Goal: Transaction & Acquisition: Book appointment/travel/reservation

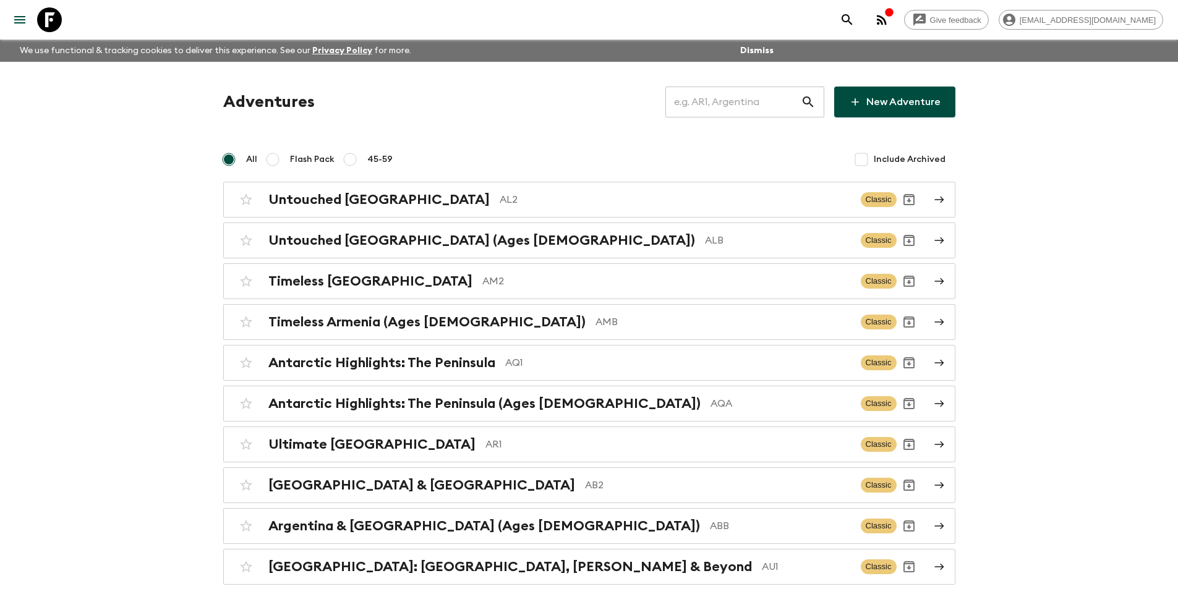
click at [738, 100] on input "text" at bounding box center [732, 102] width 135 height 35
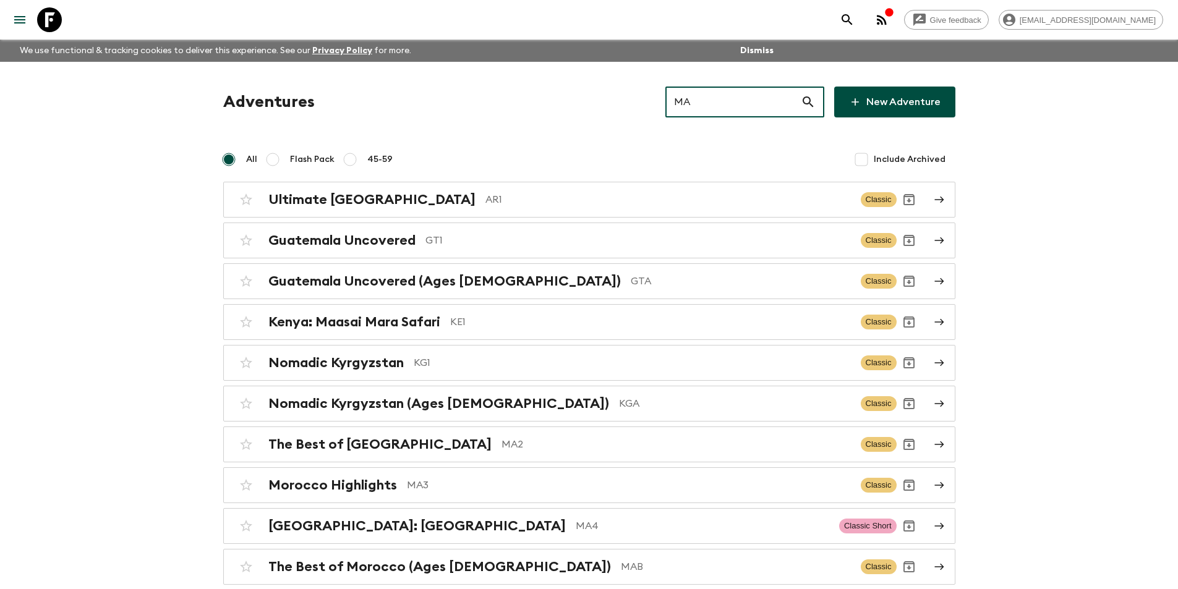
type input "MA4"
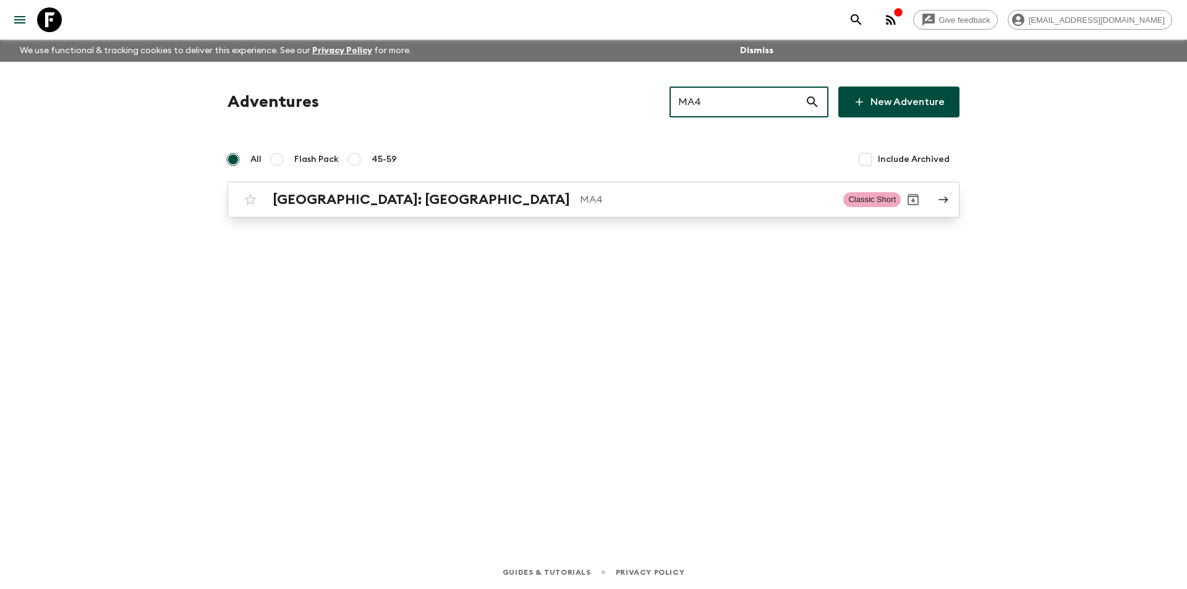
click at [753, 202] on p "MA4" at bounding box center [706, 199] width 253 height 15
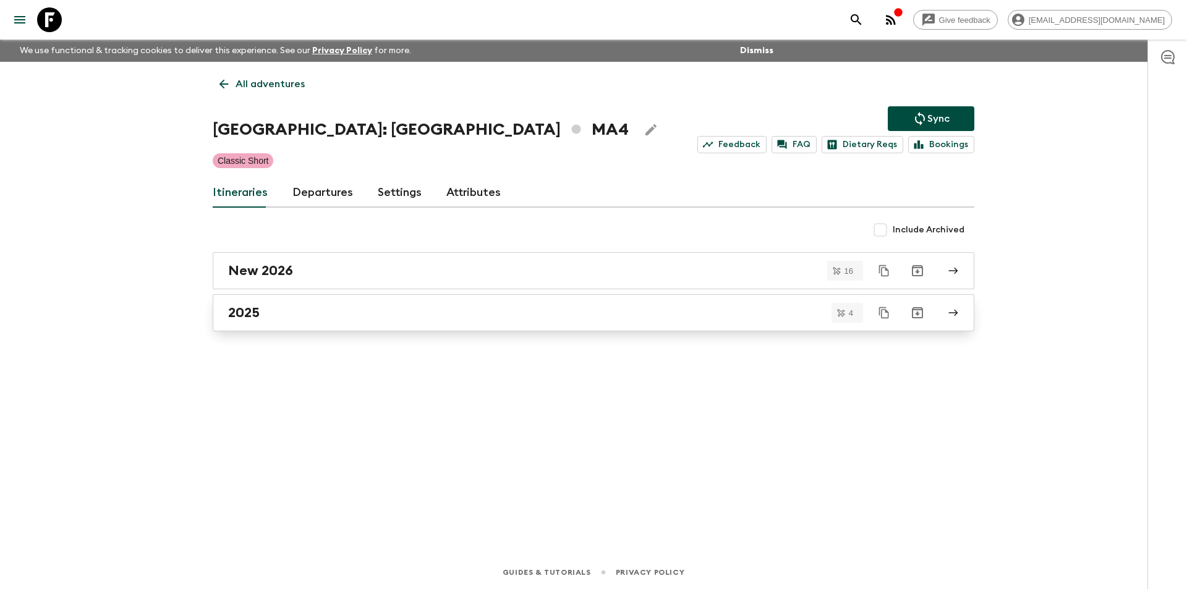
click at [412, 320] on div "2025" at bounding box center [581, 313] width 707 height 16
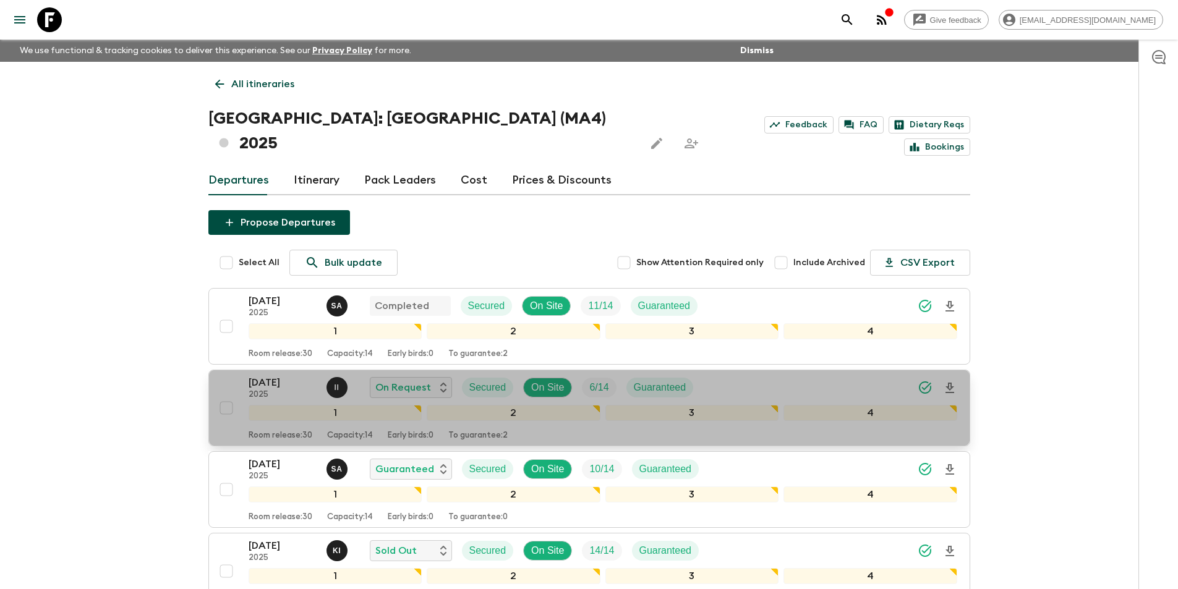
click at [256, 390] on p "2025" at bounding box center [283, 395] width 68 height 10
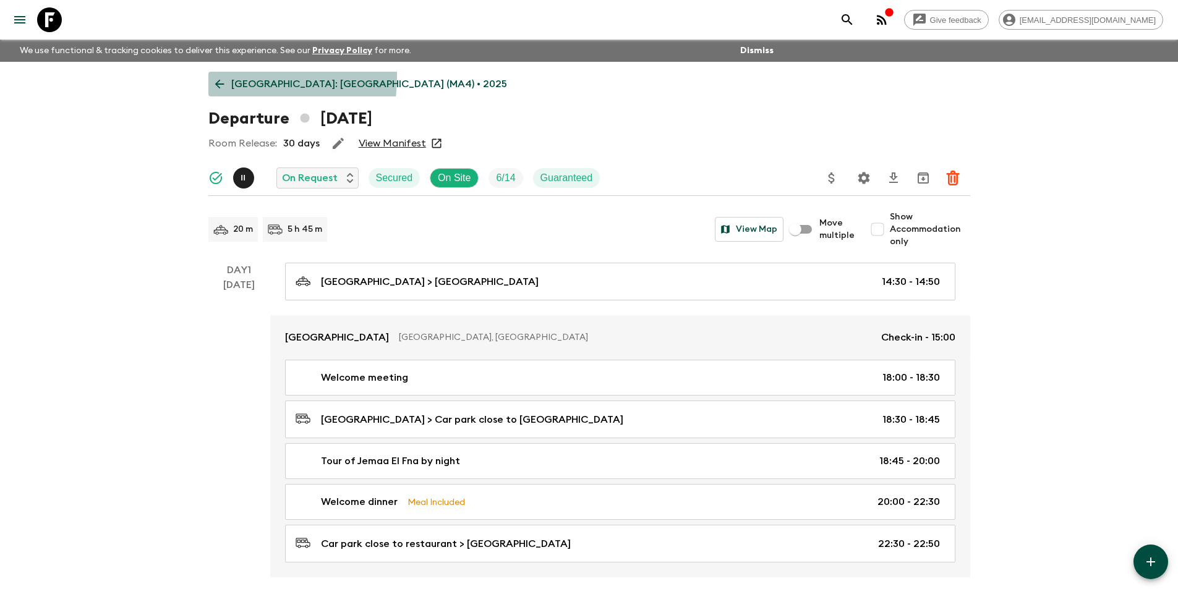
click at [210, 76] on link "Morocco: Marrakech (MA4) • 2025" at bounding box center [360, 84] width 305 height 25
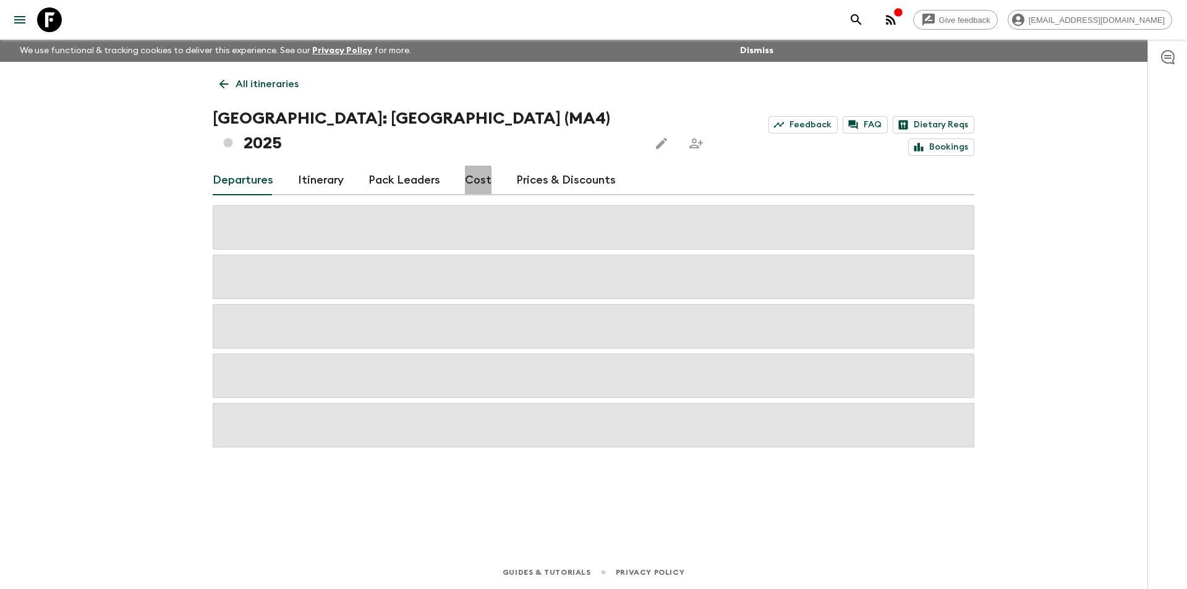
click at [465, 166] on link "Cost" at bounding box center [478, 181] width 27 height 30
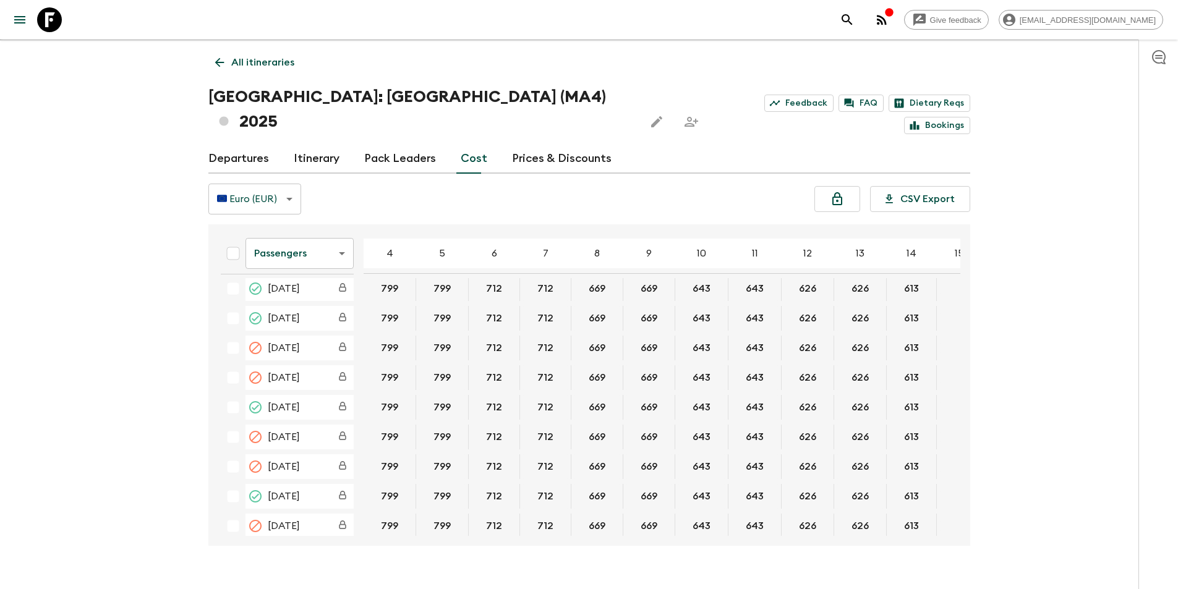
scroll to position [613, 0]
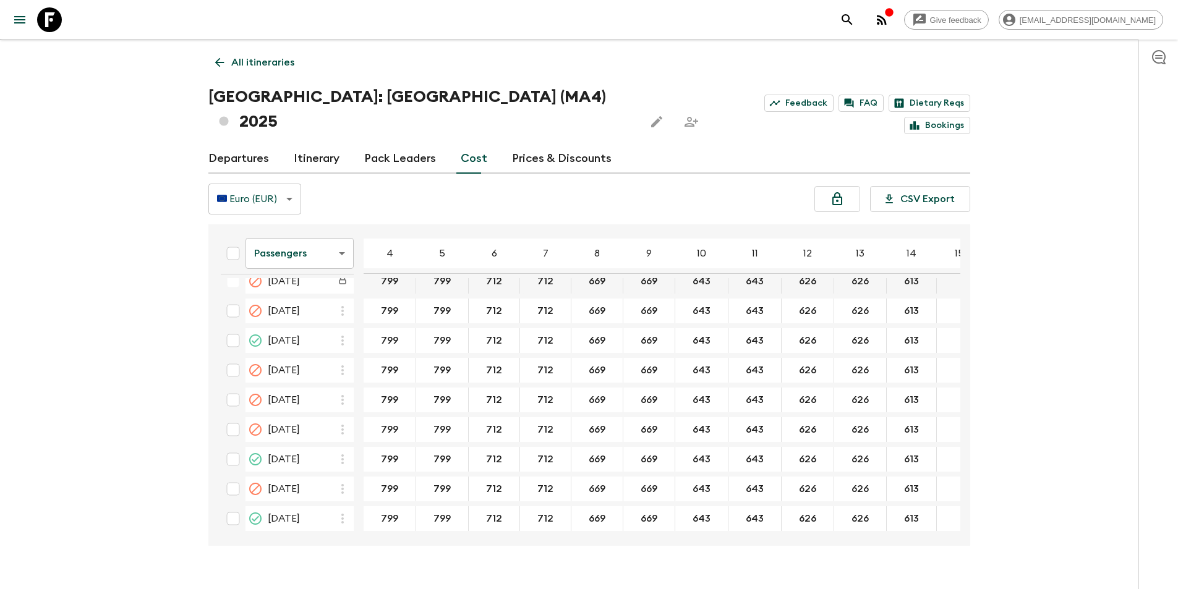
click at [319, 238] on body "Give feedback [EMAIL_ADDRESS][DOMAIN_NAME] We use functional & tracking cookies…" at bounding box center [589, 296] width 1178 height 636
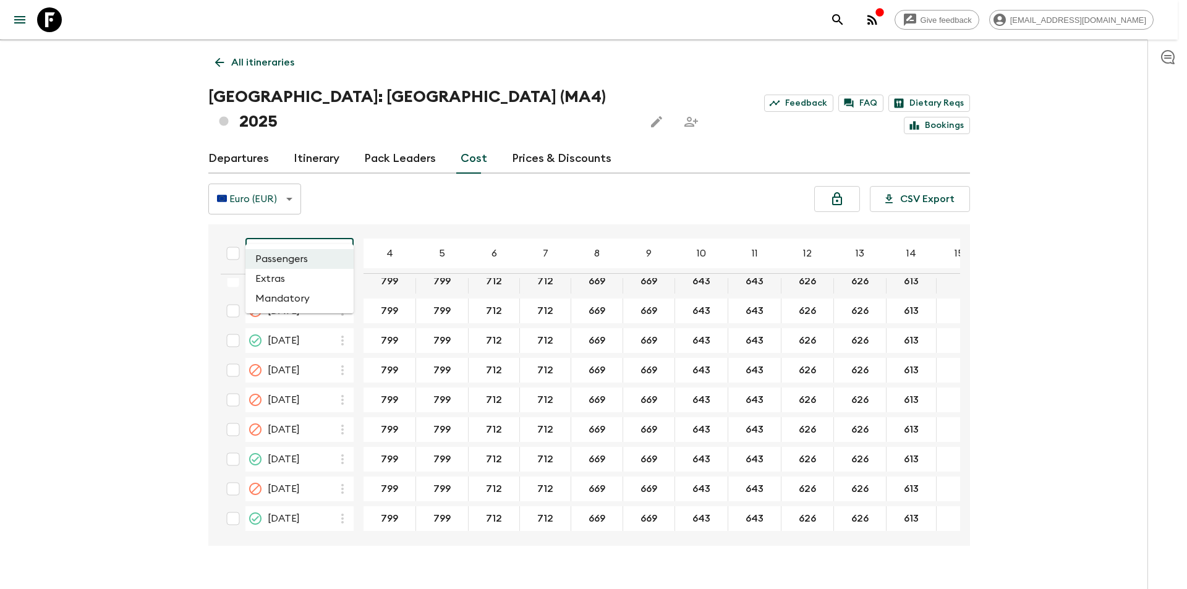
click at [310, 276] on li "Extras" at bounding box center [299, 279] width 108 height 20
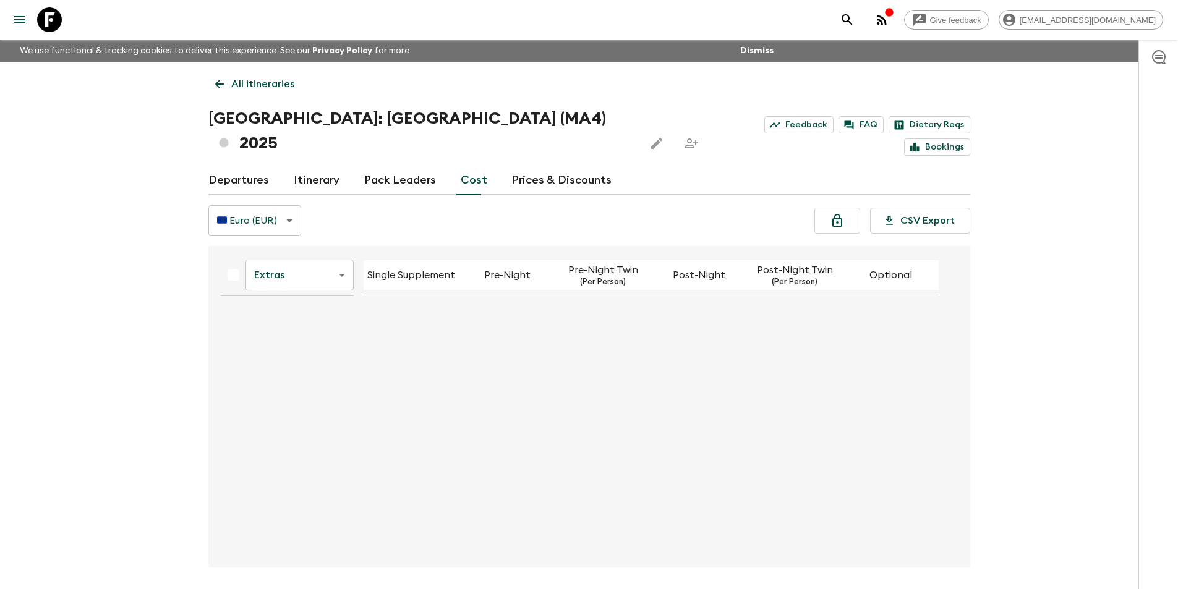
click at [346, 215] on div "All itineraries Morocco: Marrakech (MA4) 2025 Feedback FAQ Dietary Reqs Booking…" at bounding box center [589, 315] width 791 height 506
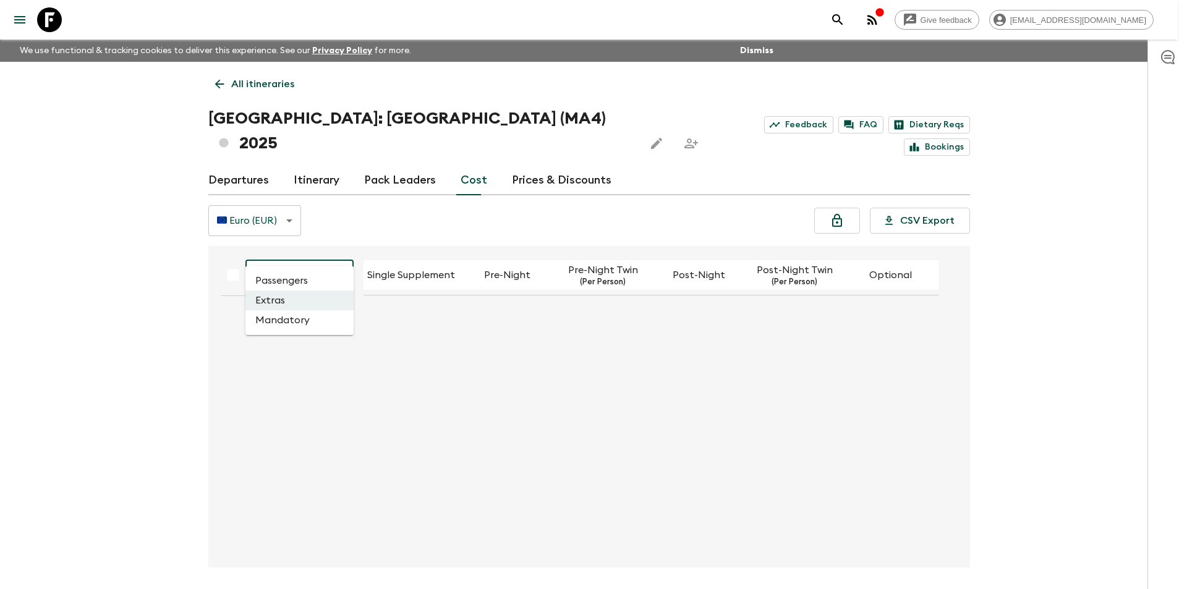
click at [316, 252] on body "Give feedback kavita@flashpack.com We use functional & tracking cookies to deli…" at bounding box center [593, 318] width 1187 height 636
click at [308, 290] on li "Passengers" at bounding box center [299, 281] width 108 height 20
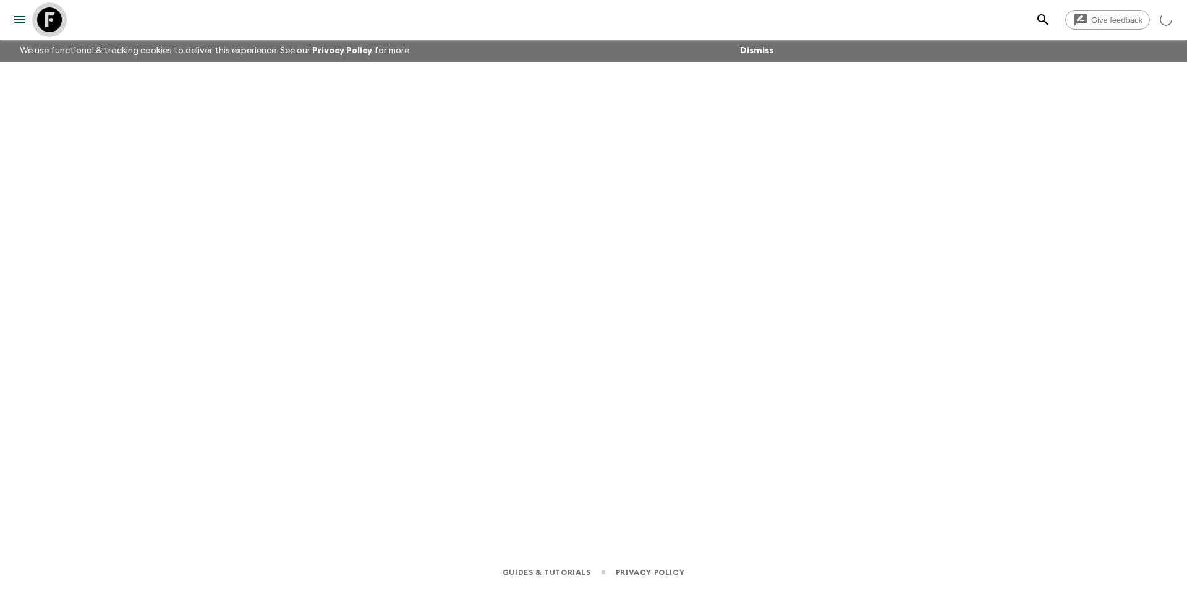
click at [38, 20] on icon at bounding box center [49, 19] width 25 height 25
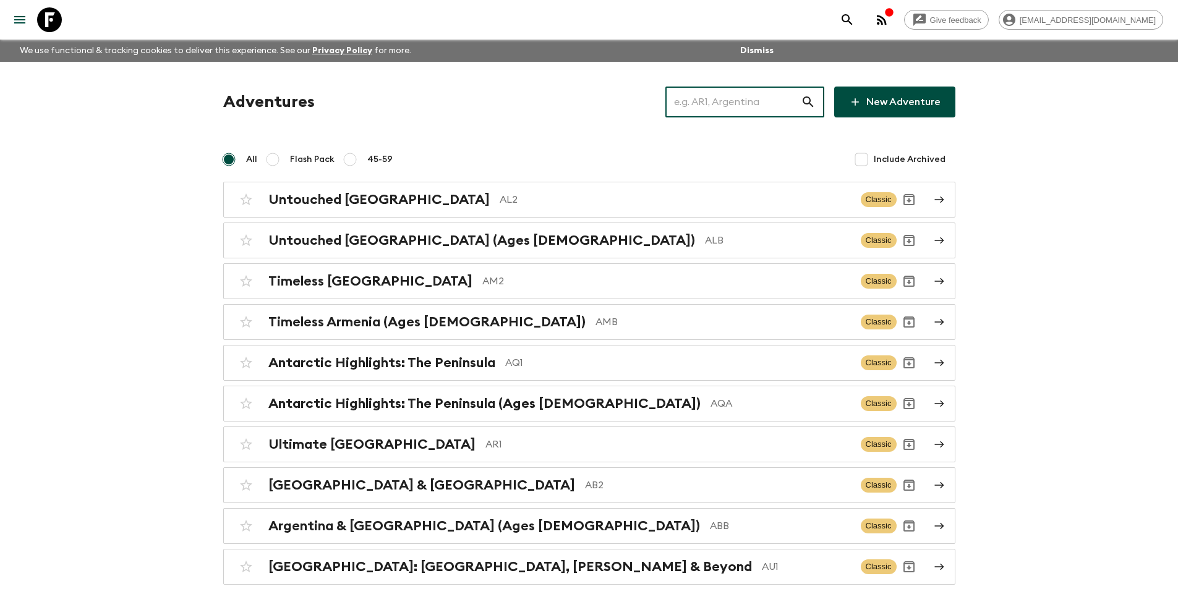
click at [728, 111] on input "text" at bounding box center [732, 102] width 135 height 35
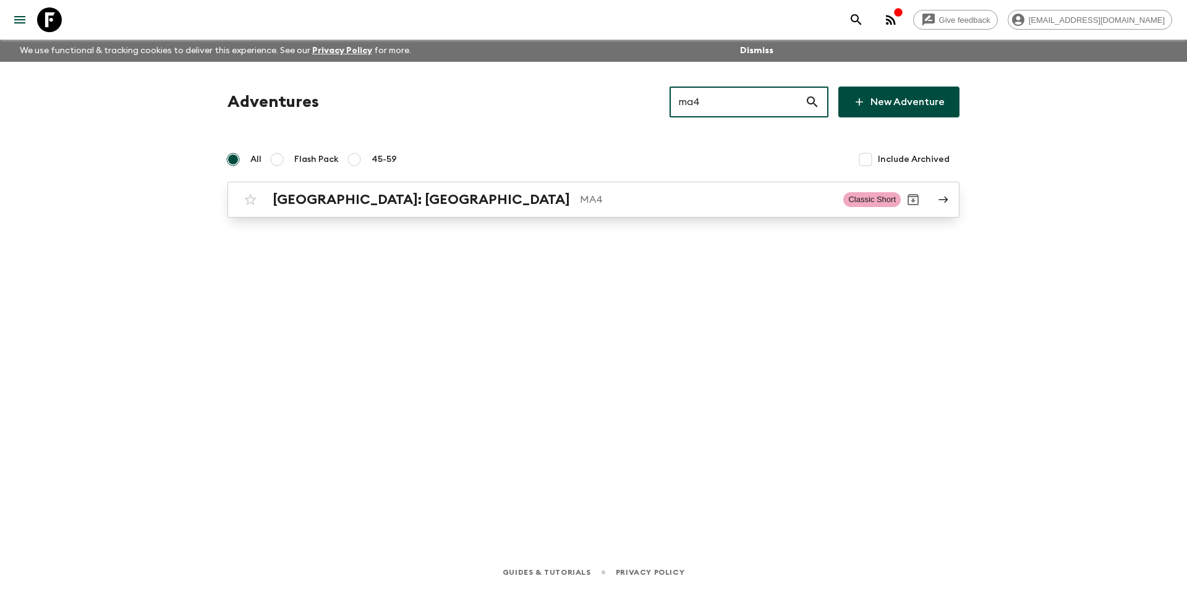
type input "ma4"
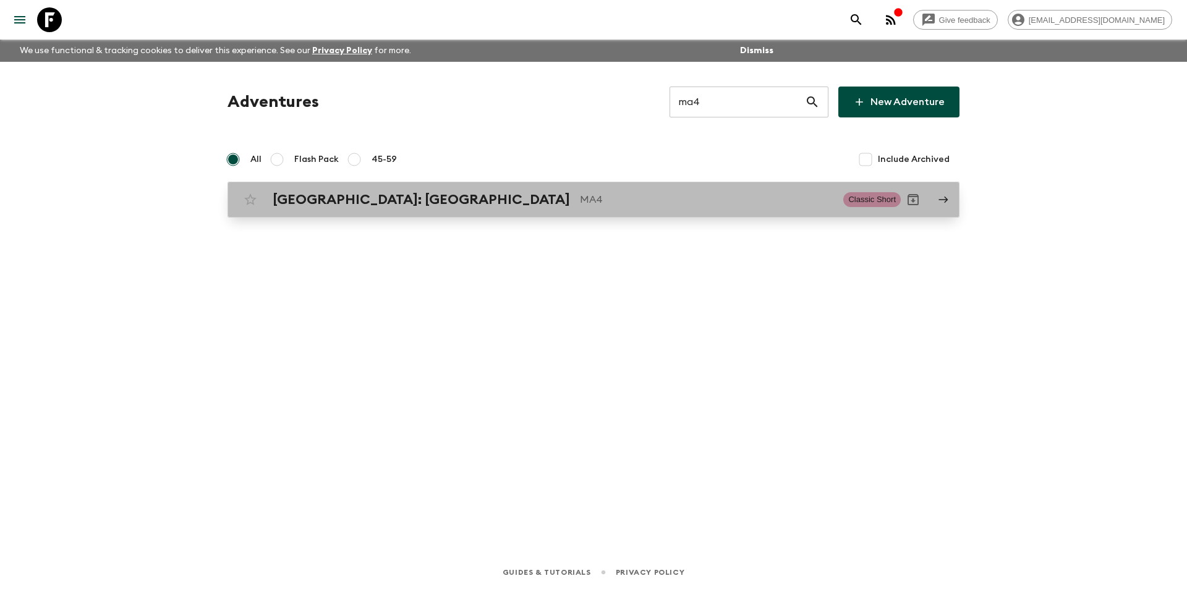
click at [641, 207] on div "[GEOGRAPHIC_DATA]: [GEOGRAPHIC_DATA] MA4" at bounding box center [553, 200] width 561 height 16
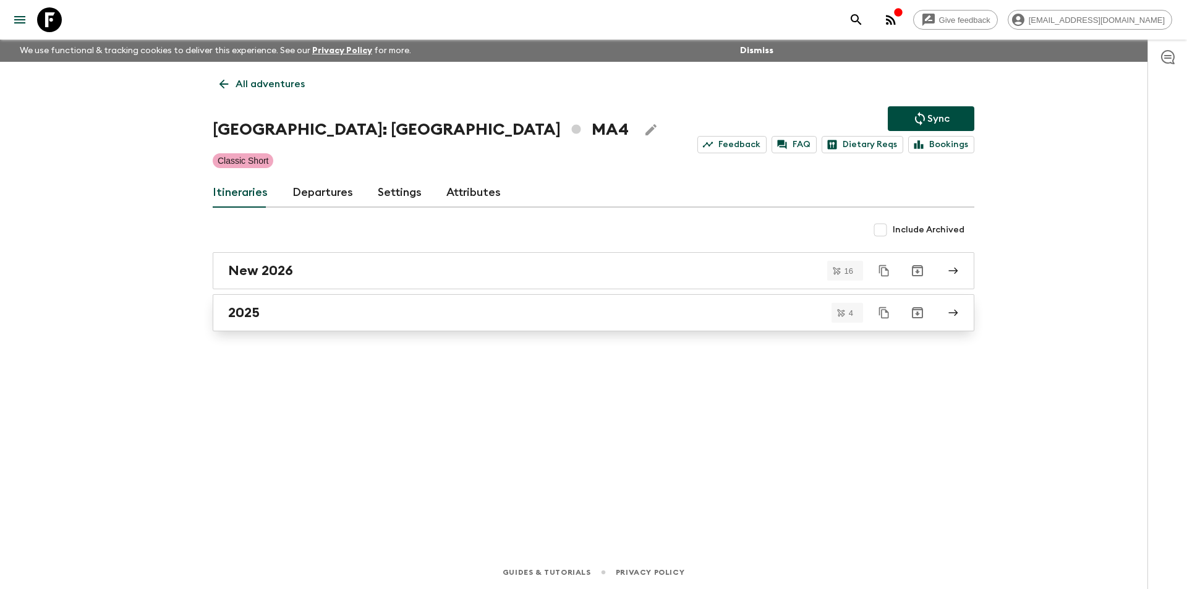
click at [408, 315] on div "2025" at bounding box center [581, 313] width 707 height 16
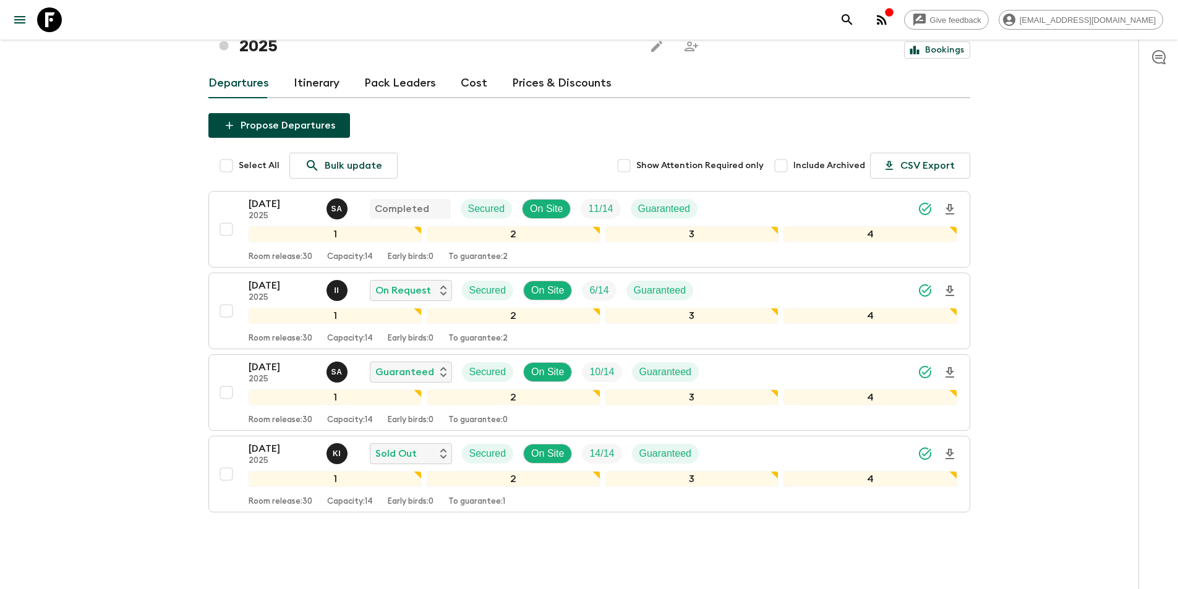
scroll to position [108, 0]
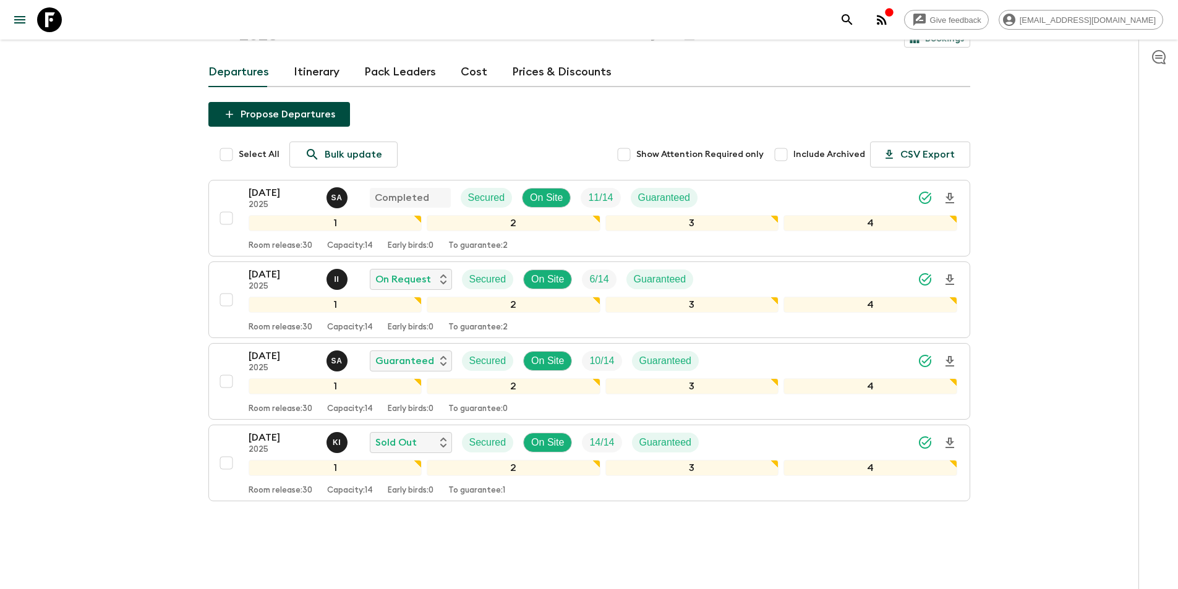
click at [462, 57] on link "Cost" at bounding box center [474, 72] width 27 height 30
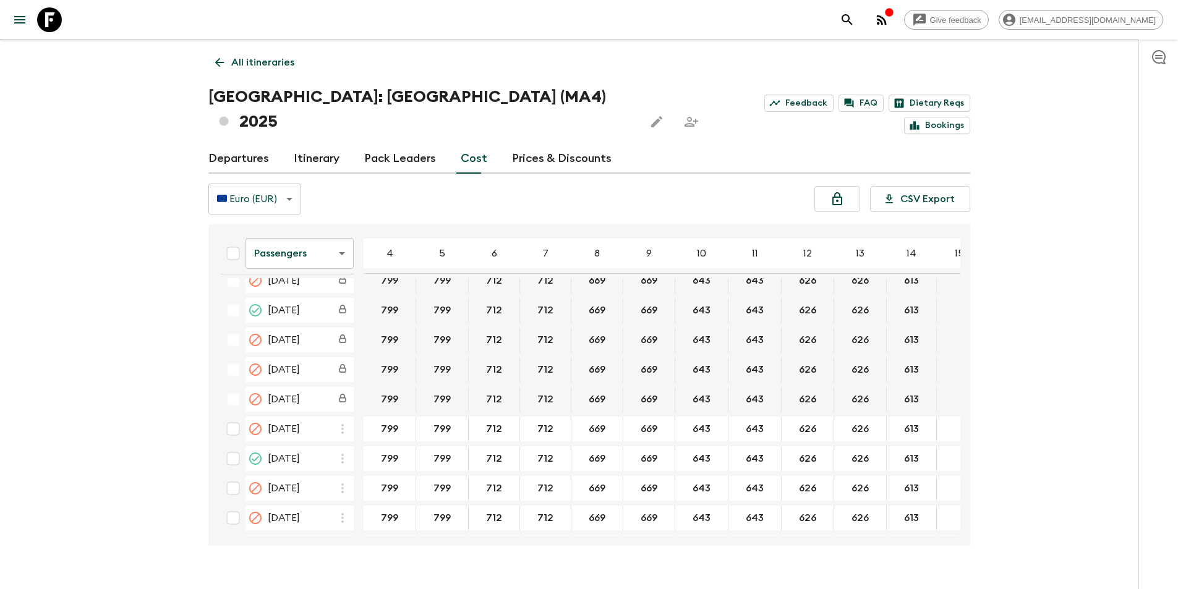
scroll to position [520, 0]
click at [301, 224] on div "Passengers passengersCost ​ 4 5 6 7 8 9 10 11 12 13 14 15 16 17 18 [DATE] 799 7…" at bounding box center [589, 384] width 762 height 321
click at [297, 222] on body "Give feedback [EMAIL_ADDRESS][DOMAIN_NAME] We use functional & tracking cookies…" at bounding box center [589, 296] width 1178 height 636
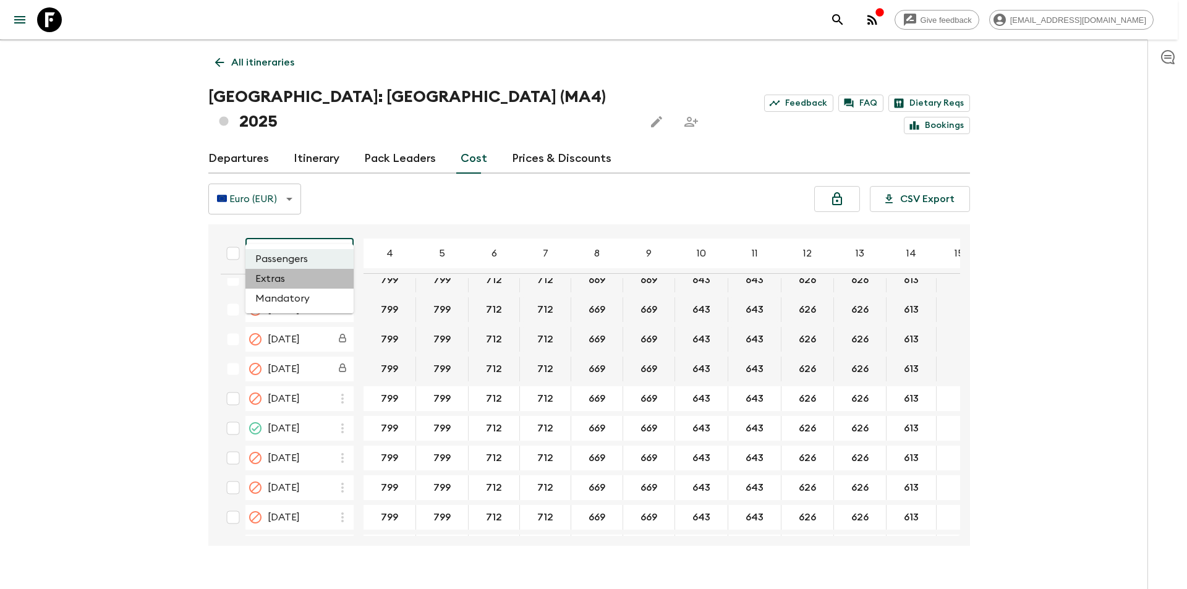
click at [296, 284] on li "Extras" at bounding box center [299, 279] width 108 height 20
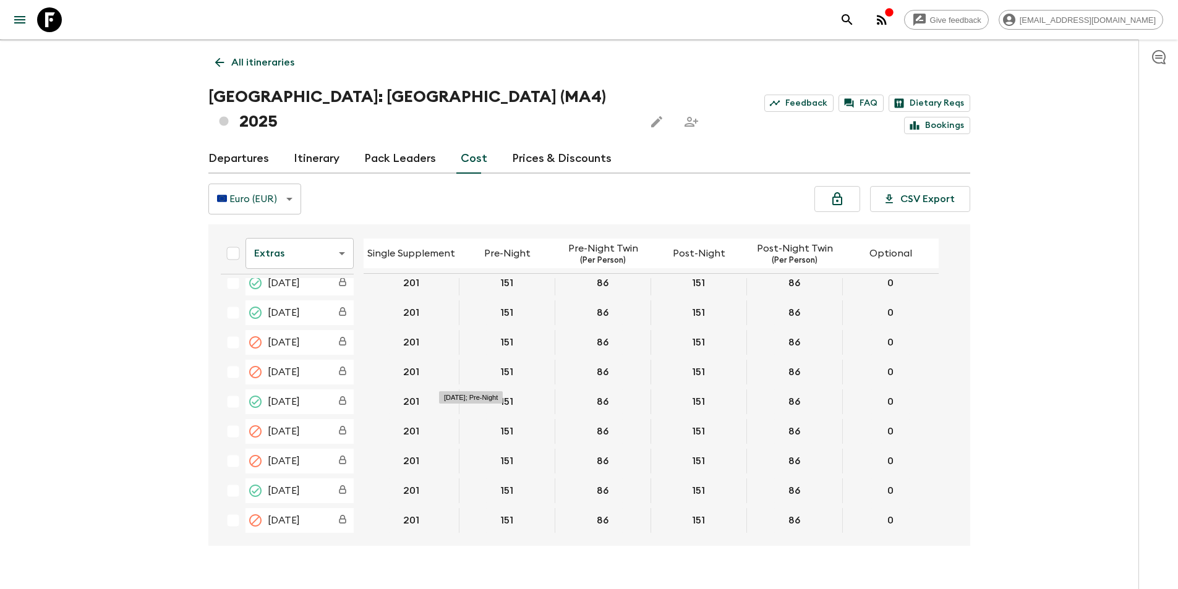
scroll to position [608, 0]
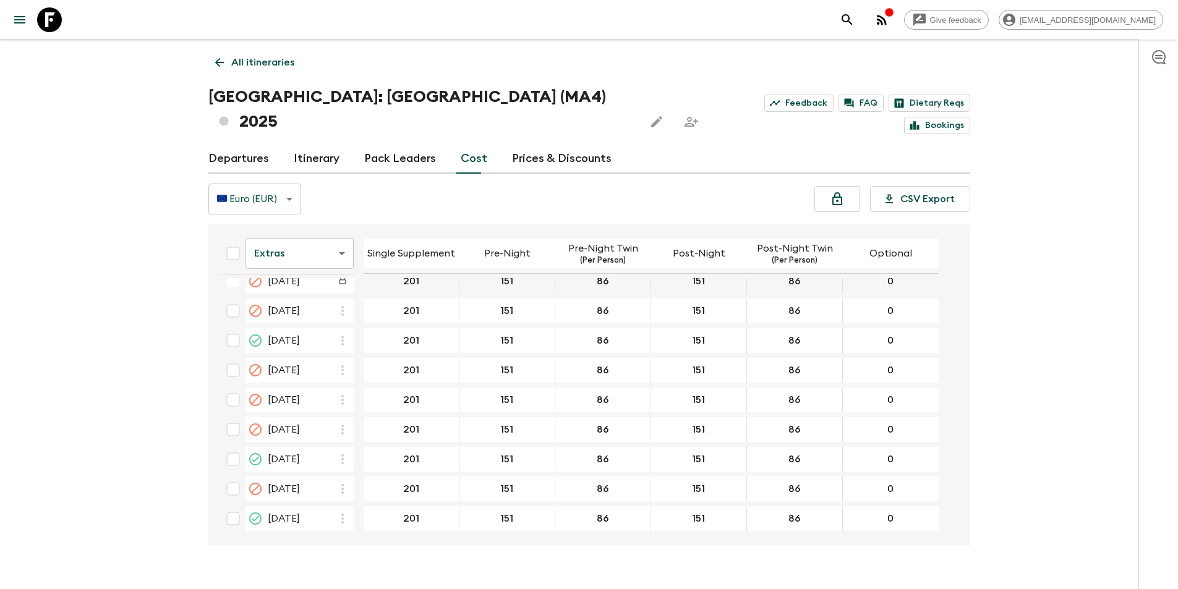
click at [307, 239] on body "Give feedback [EMAIL_ADDRESS][DOMAIN_NAME] We use functional & tracking cookies…" at bounding box center [589, 296] width 1178 height 636
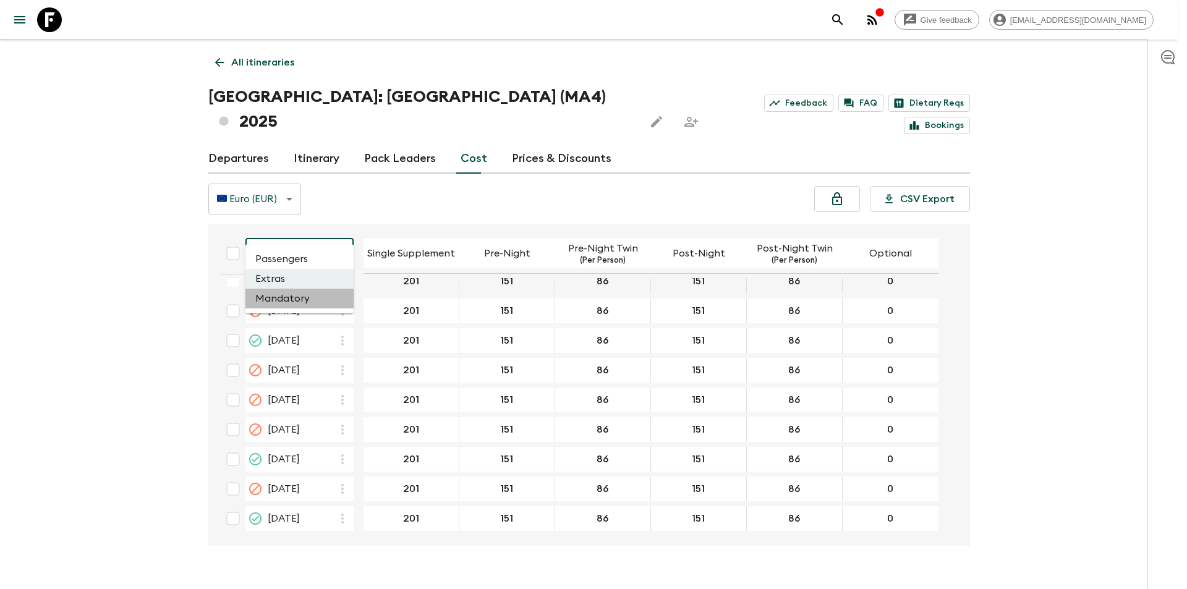
click at [312, 292] on li "Mandatory" at bounding box center [299, 299] width 108 height 20
